Goal: Find specific page/section: Find specific page/section

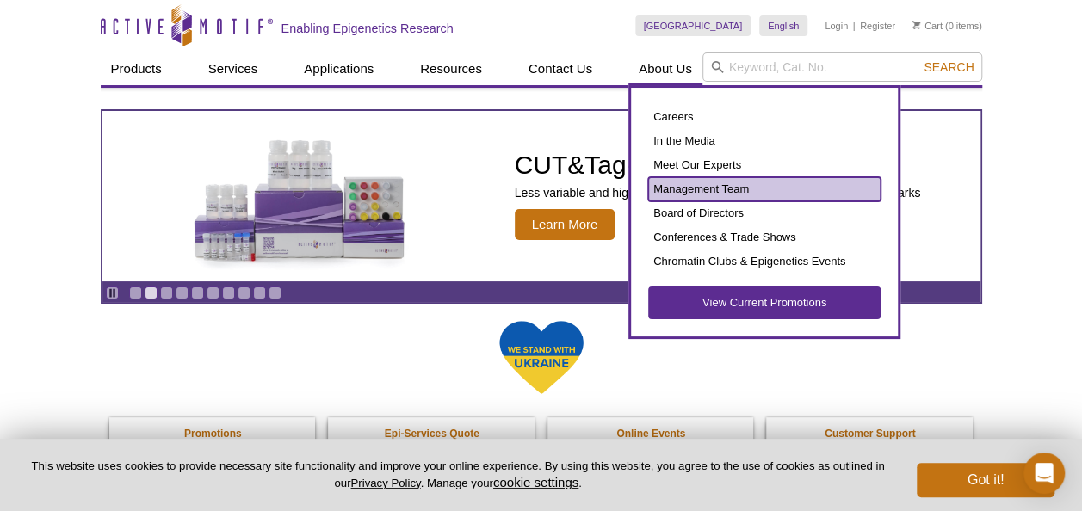
click at [707, 185] on link "Management Team" at bounding box center [764, 189] width 232 height 24
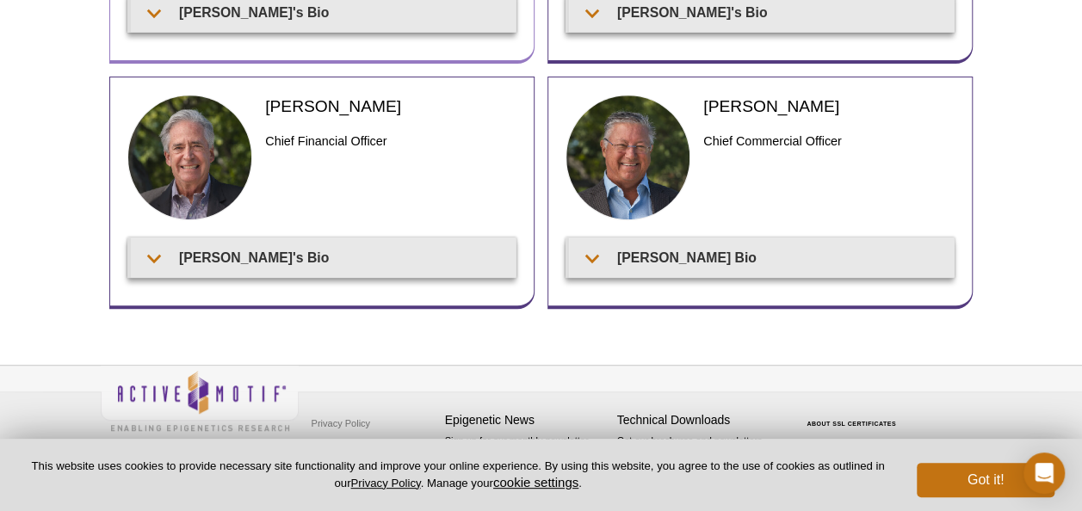
scroll to position [310, 0]
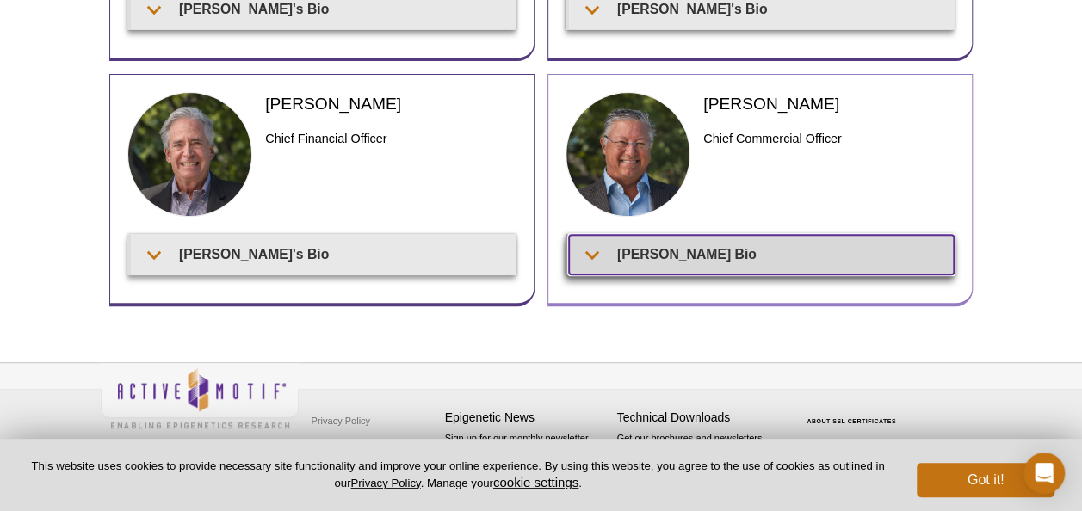
click at [610, 253] on summary "[PERSON_NAME] Bio" at bounding box center [761, 254] width 385 height 39
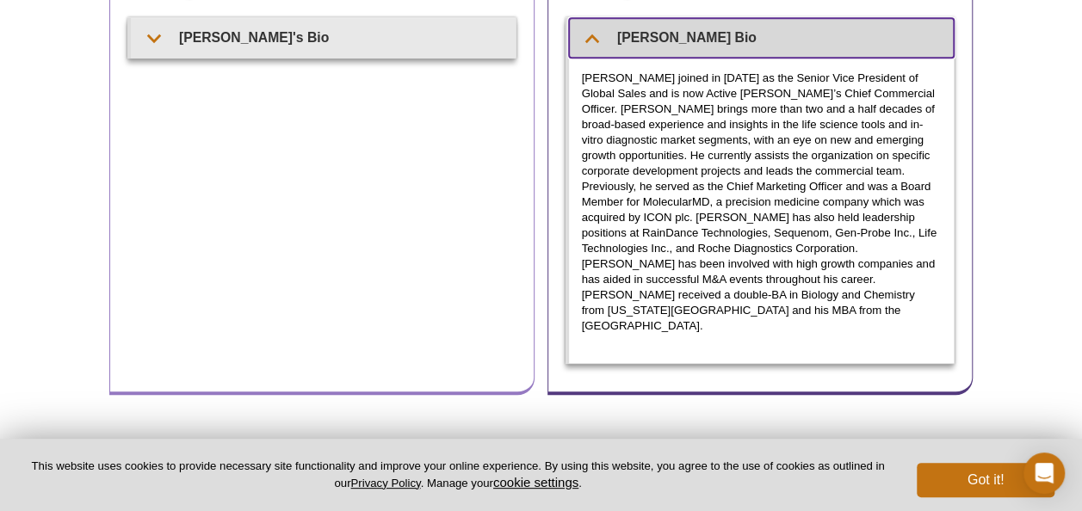
scroll to position [585, 0]
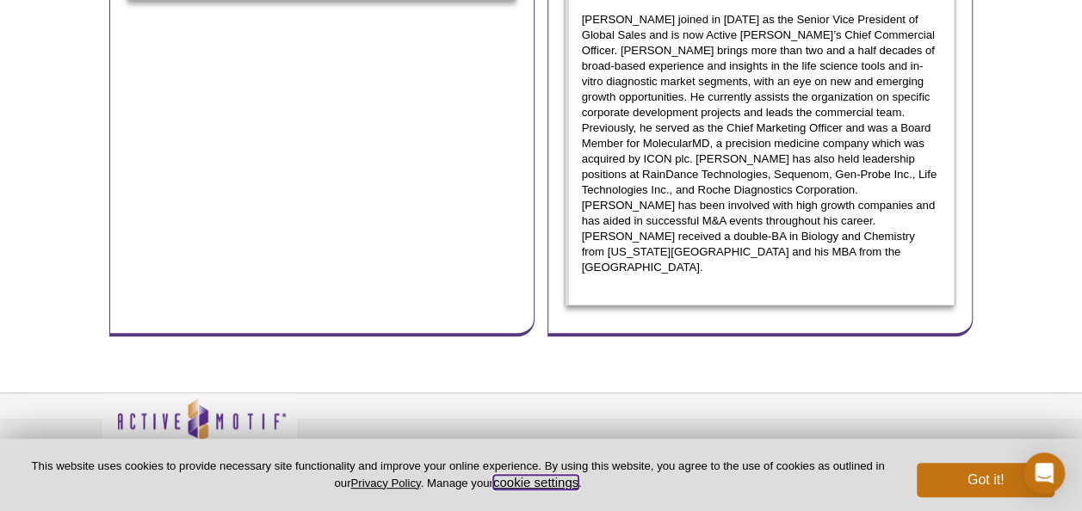
click at [551, 484] on button "cookie settings" at bounding box center [535, 482] width 85 height 15
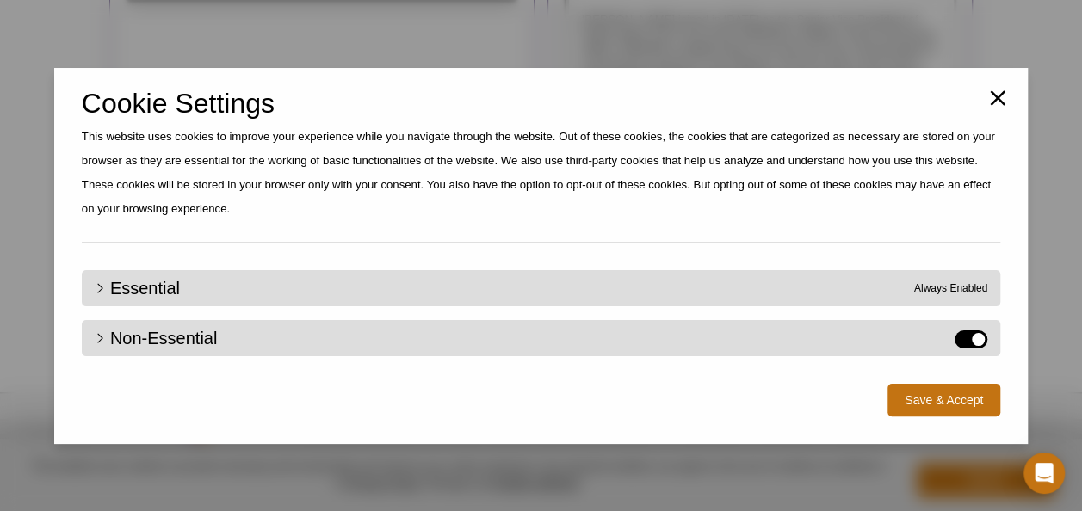
click at [973, 337] on label "Non-Essential" at bounding box center [971, 340] width 33 height 18
click at [0, 0] on input "Non-Essential" at bounding box center [0, 0] width 0 height 0
click at [954, 396] on button "Save & Accept" at bounding box center [944, 400] width 113 height 33
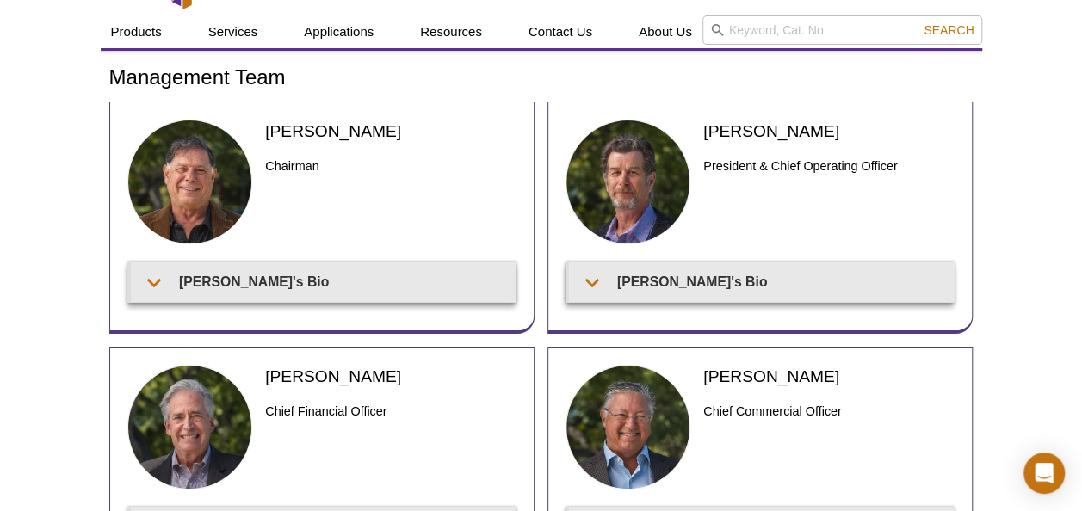
scroll to position [0, 0]
